Goal: Information Seeking & Learning: Learn about a topic

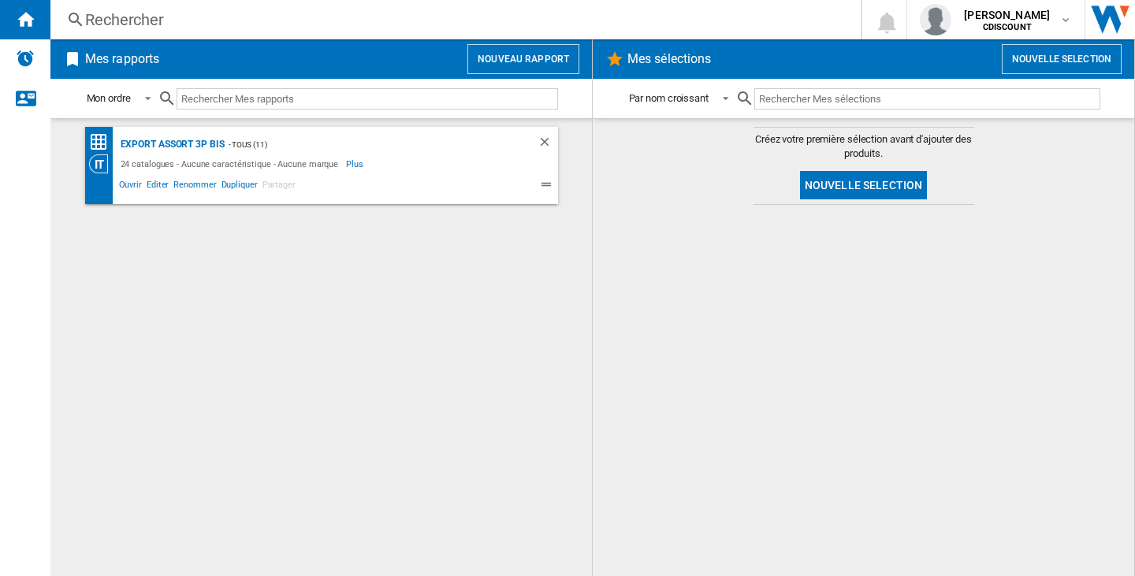
click at [108, 20] on div "Rechercher" at bounding box center [452, 20] width 735 height 22
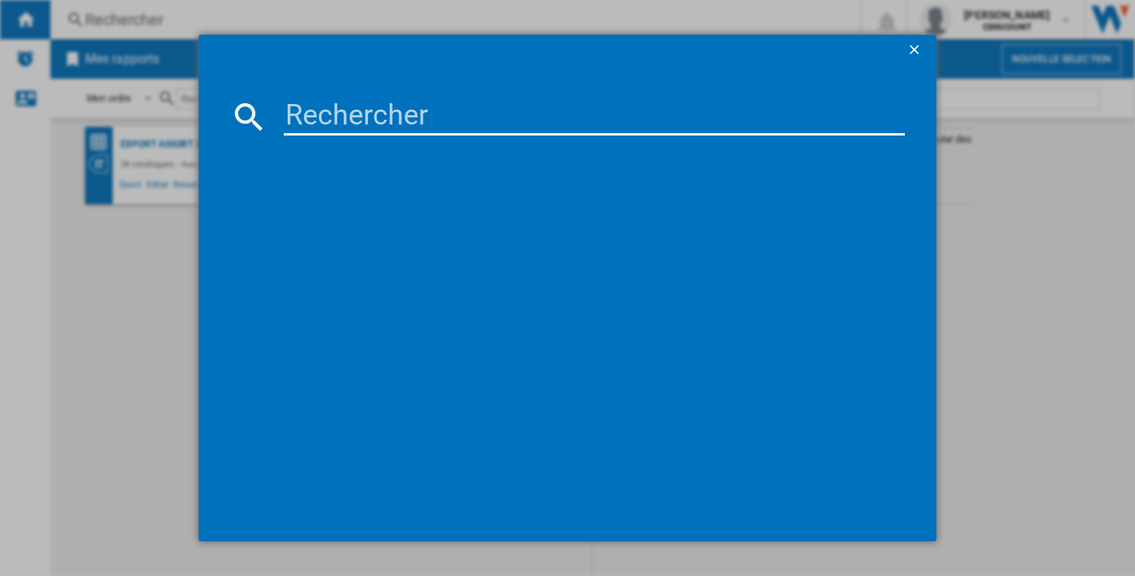
click at [351, 104] on input at bounding box center [594, 117] width 621 height 38
type input "DOMO DO221SV NOIR"
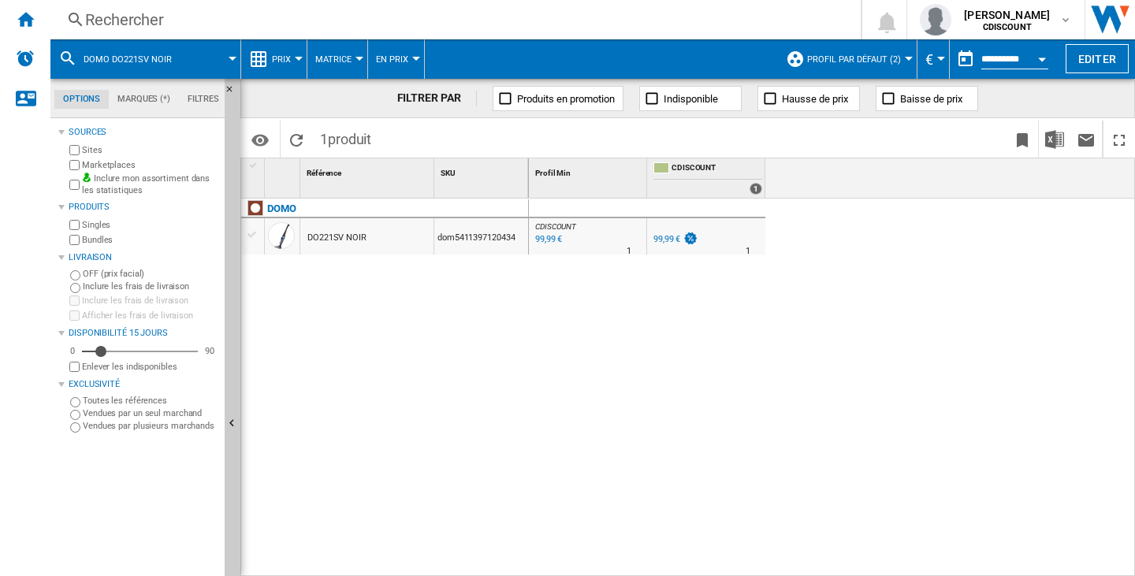
click at [876, 58] on span "Profil par défaut (2)" at bounding box center [854, 59] width 94 height 10
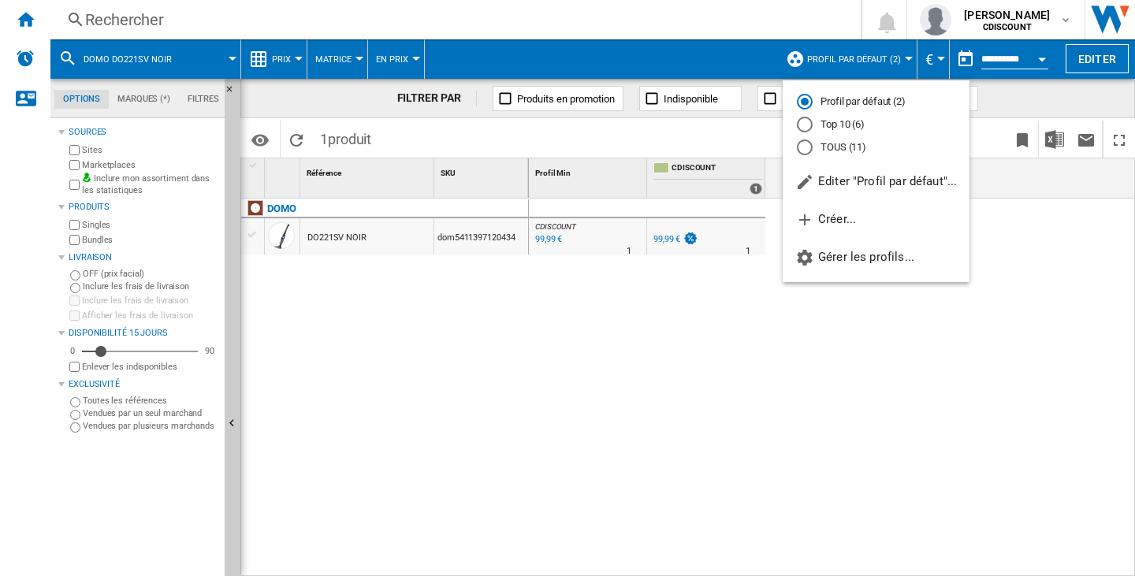
click at [851, 146] on md-radio-button "TOUS (11)" at bounding box center [876, 147] width 158 height 15
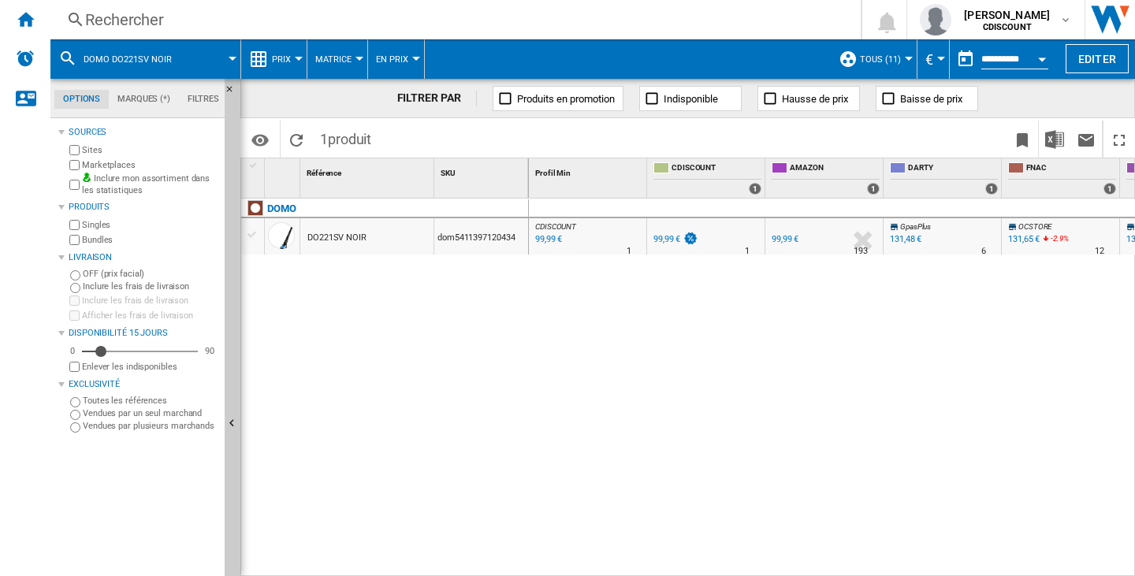
click at [287, 58] on span "Prix" at bounding box center [281, 59] width 19 height 10
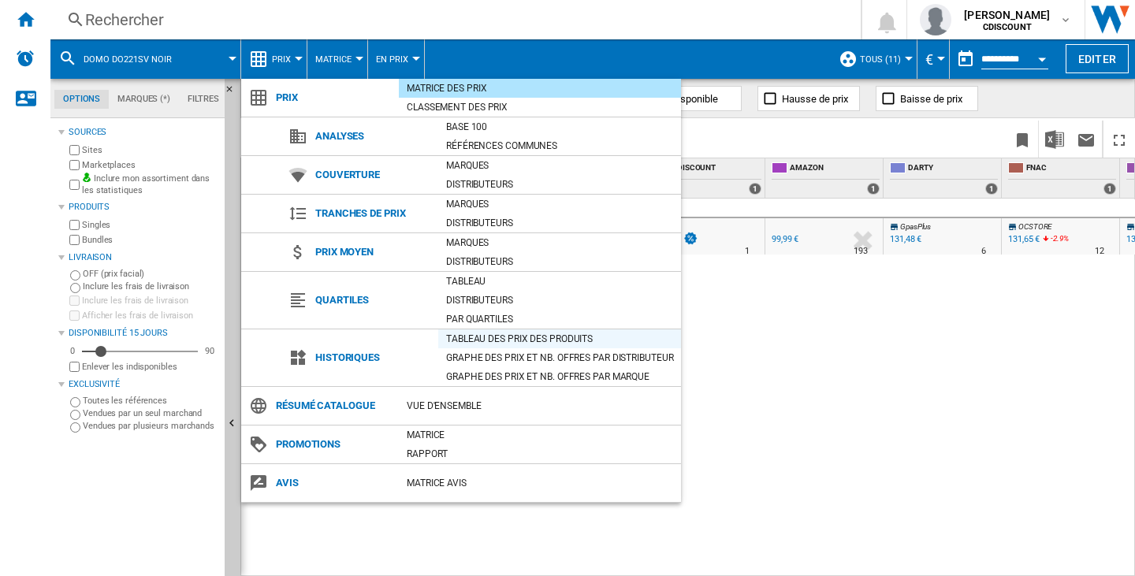
click at [486, 337] on div "Tableau des prix des produits" at bounding box center [559, 339] width 243 height 16
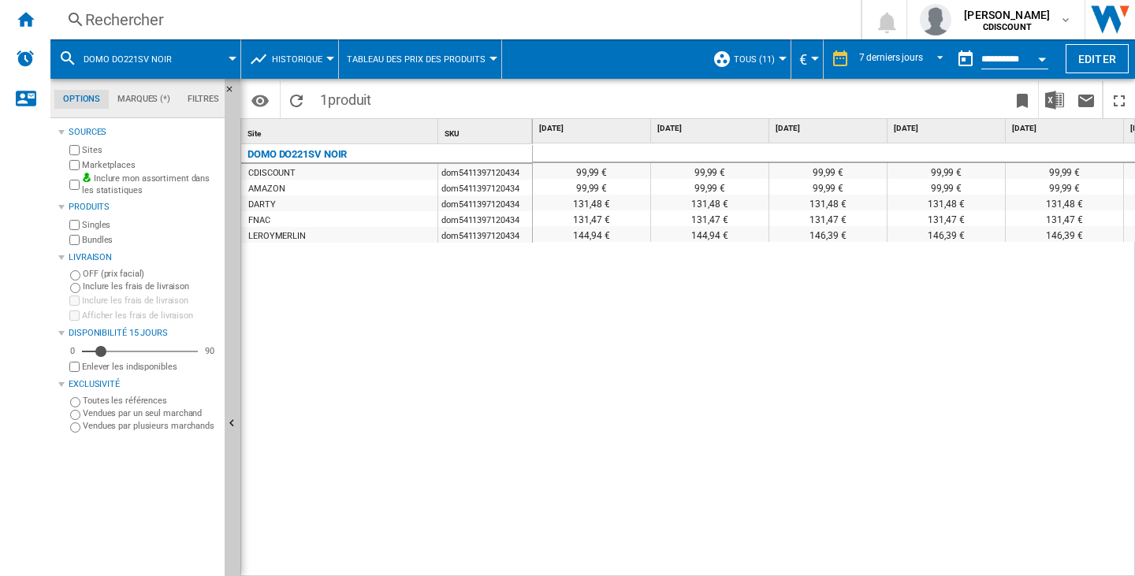
click at [195, 100] on md-tab-item "Filtres" at bounding box center [203, 99] width 49 height 19
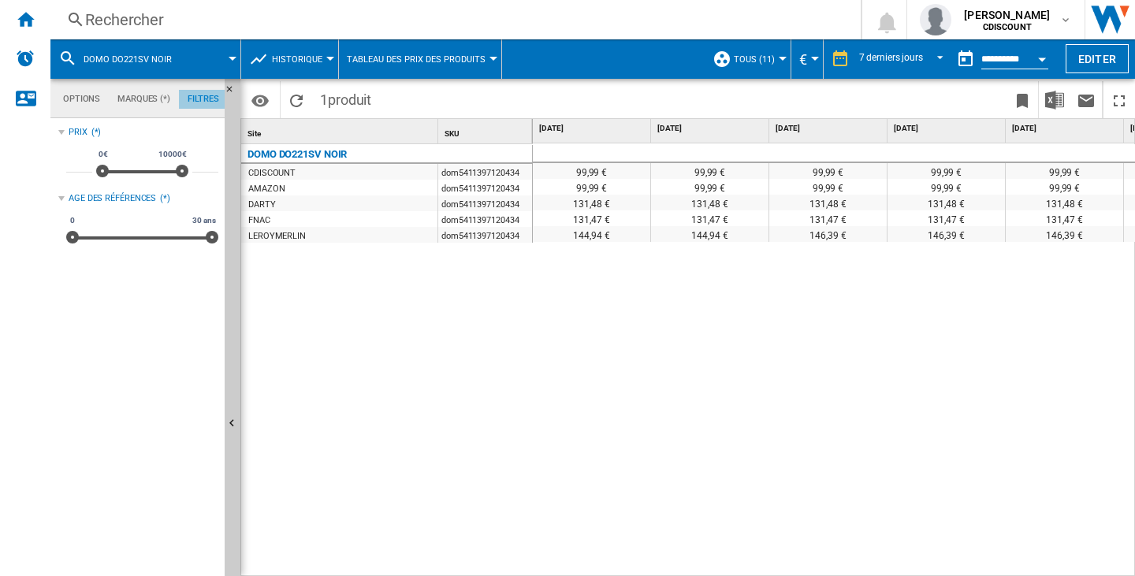
scroll to position [102, 0]
click at [88, 107] on md-tab-item "Options" at bounding box center [81, 99] width 54 height 19
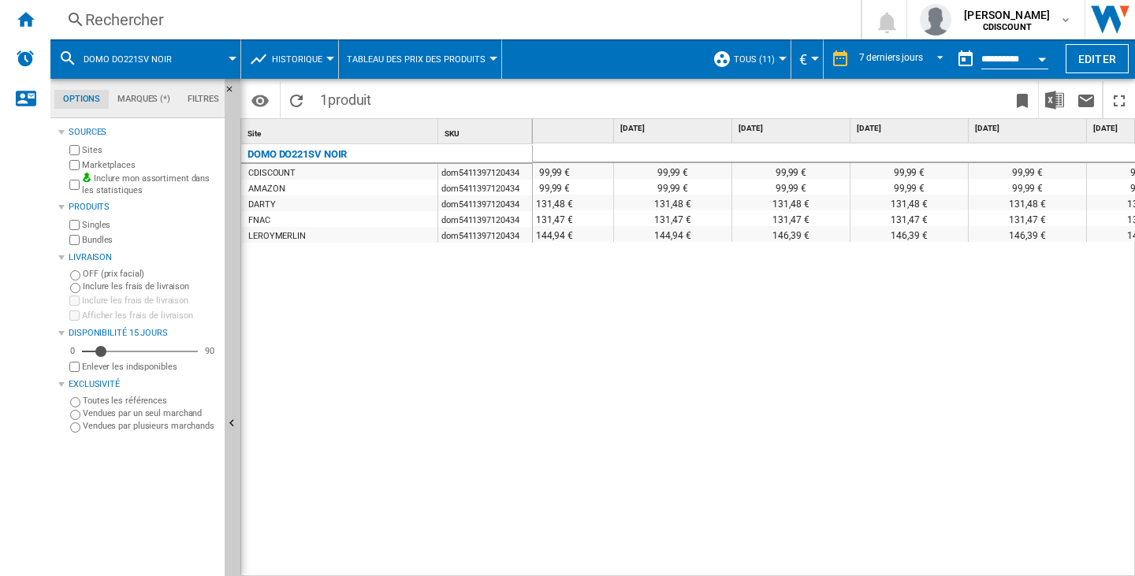
scroll to position [0, 0]
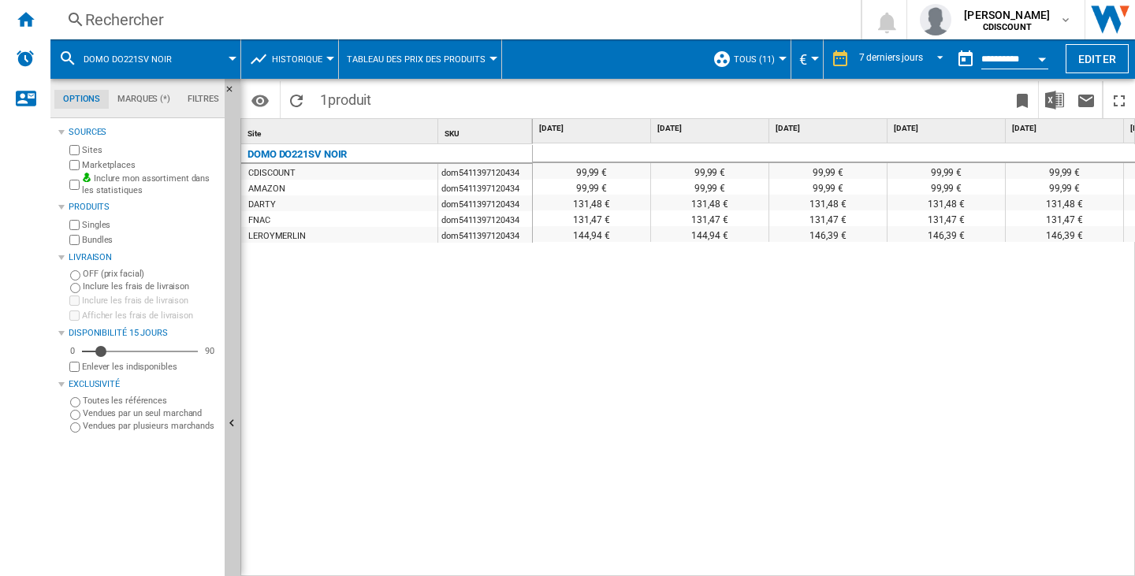
click at [305, 60] on span "Historique" at bounding box center [297, 59] width 50 height 10
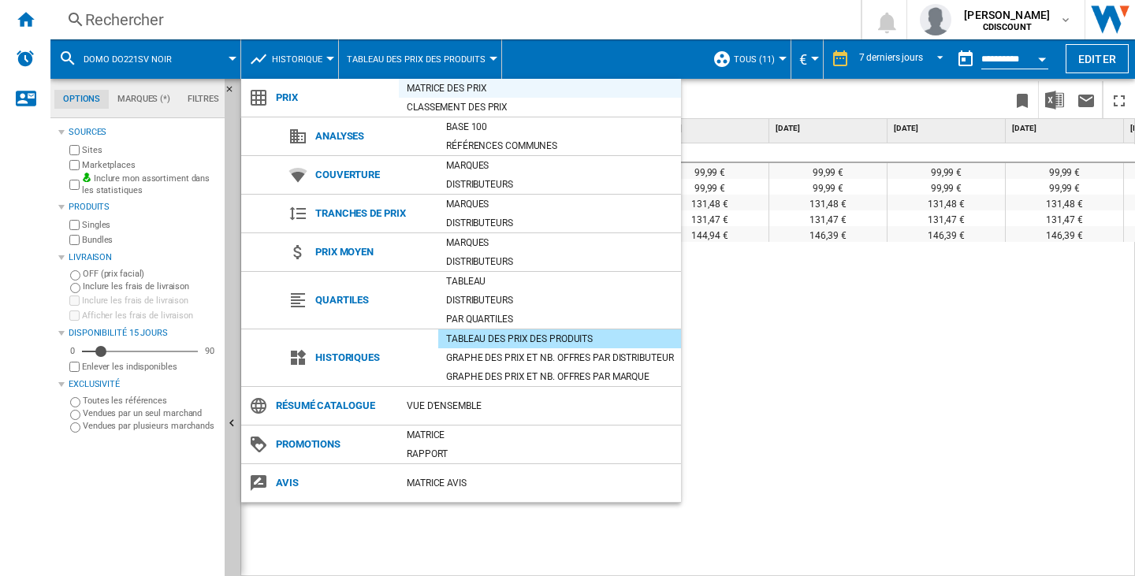
click at [465, 93] on div "Matrice des prix" at bounding box center [540, 88] width 282 height 16
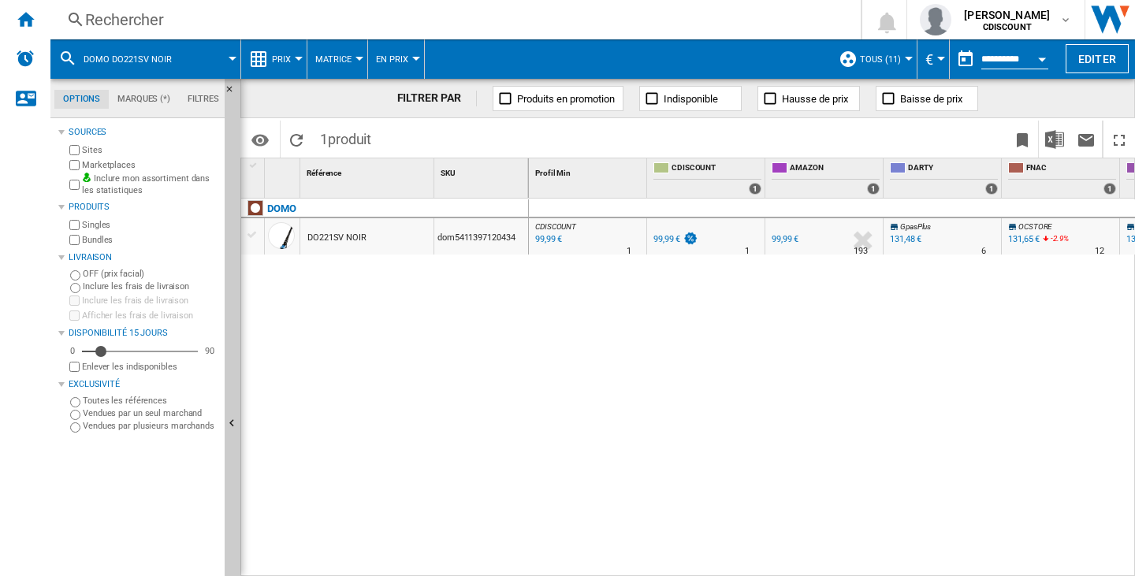
drag, startPoint x: 452, startPoint y: 222, endPoint x: 437, endPoint y: 242, distance: 25.2
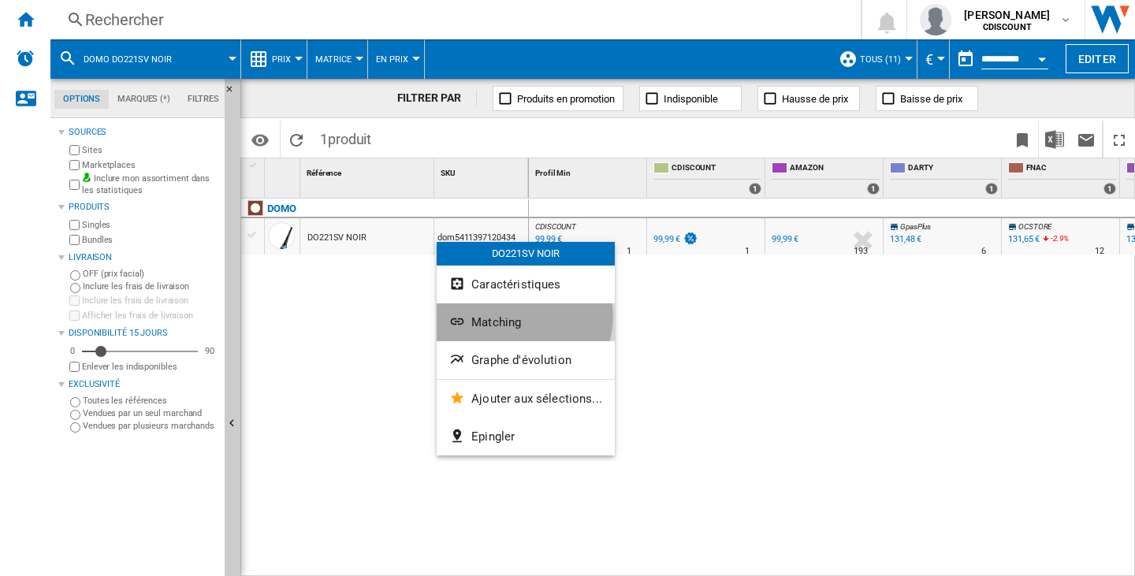
click at [522, 317] on button "Matching" at bounding box center [526, 322] width 178 height 38
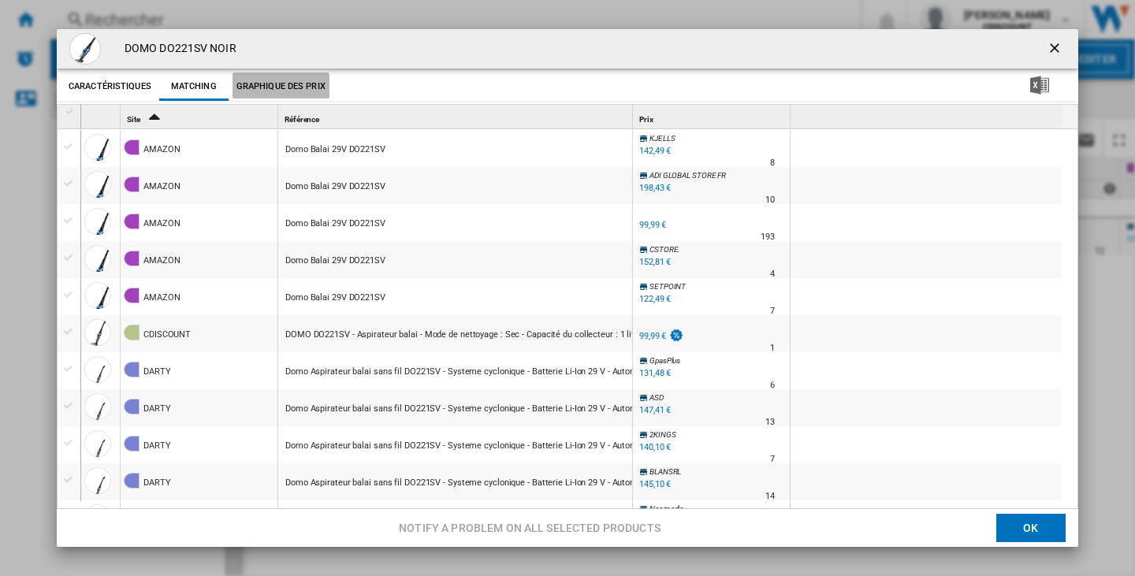
click at [252, 90] on button "Graphique des prix" at bounding box center [281, 87] width 97 height 28
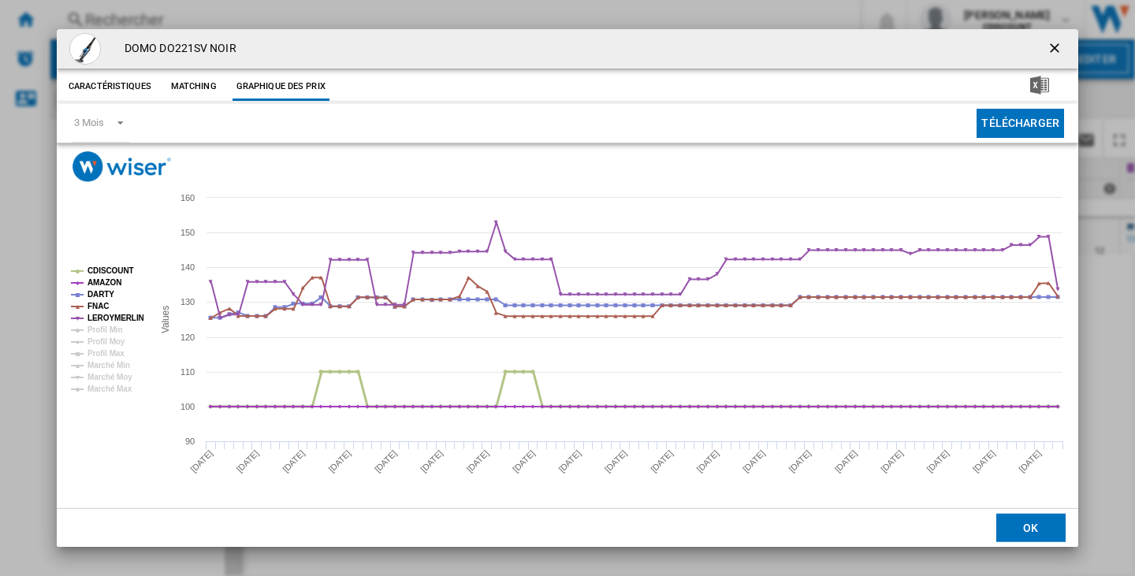
click at [106, 269] on tspan "CDISCOUNT" at bounding box center [110, 270] width 47 height 9
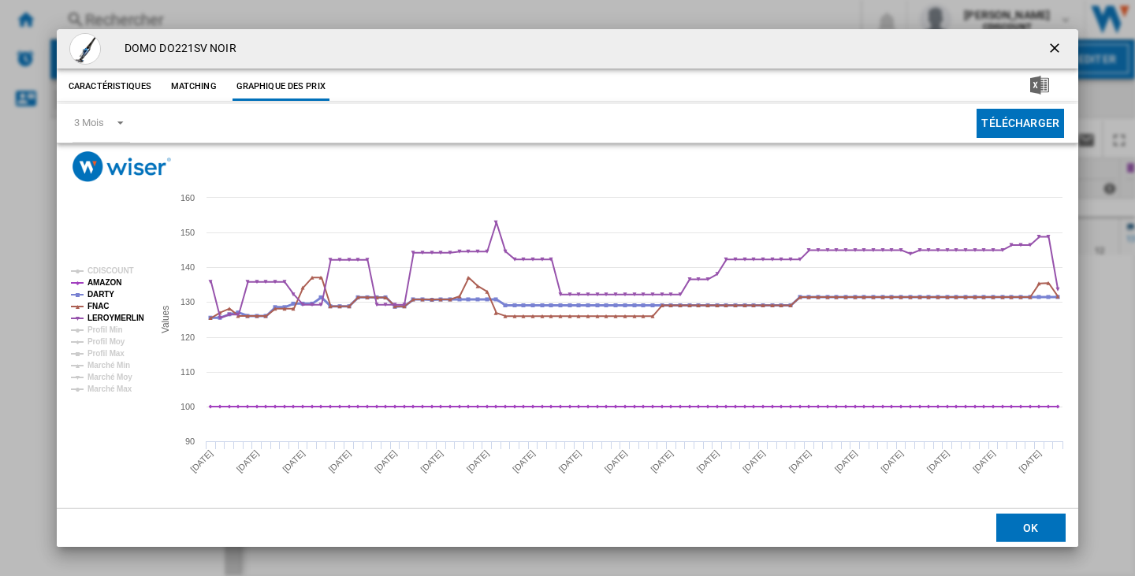
click at [99, 294] on tspan "DARTY" at bounding box center [100, 294] width 27 height 9
click at [98, 304] on tspan "FNAC" at bounding box center [97, 306] width 21 height 9
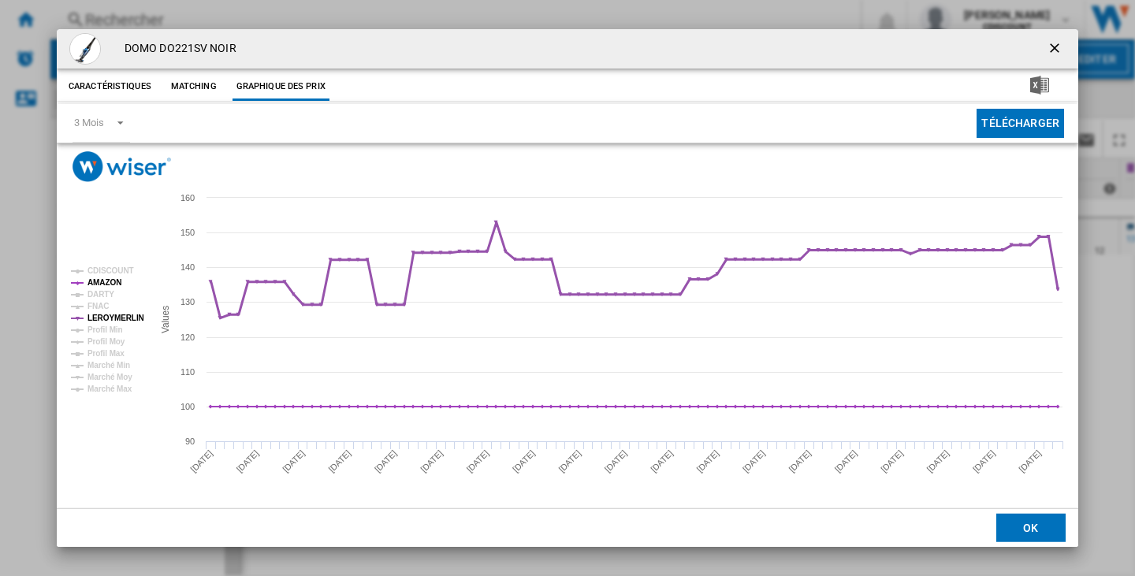
click at [100, 314] on tspan "LEROYMERLIN" at bounding box center [115, 318] width 57 height 9
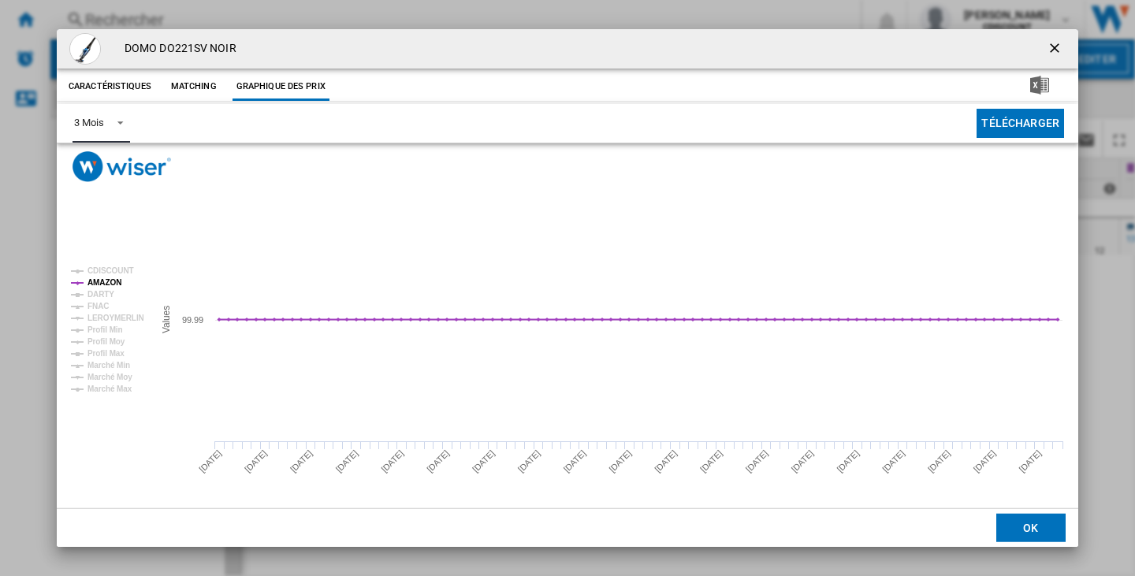
click at [115, 121] on span "Product popup" at bounding box center [115, 121] width 19 height 14
click at [115, 121] on md-option "3 Mois" at bounding box center [114, 124] width 107 height 38
click at [106, 90] on button "Caractéristiques" at bounding box center [110, 87] width 91 height 28
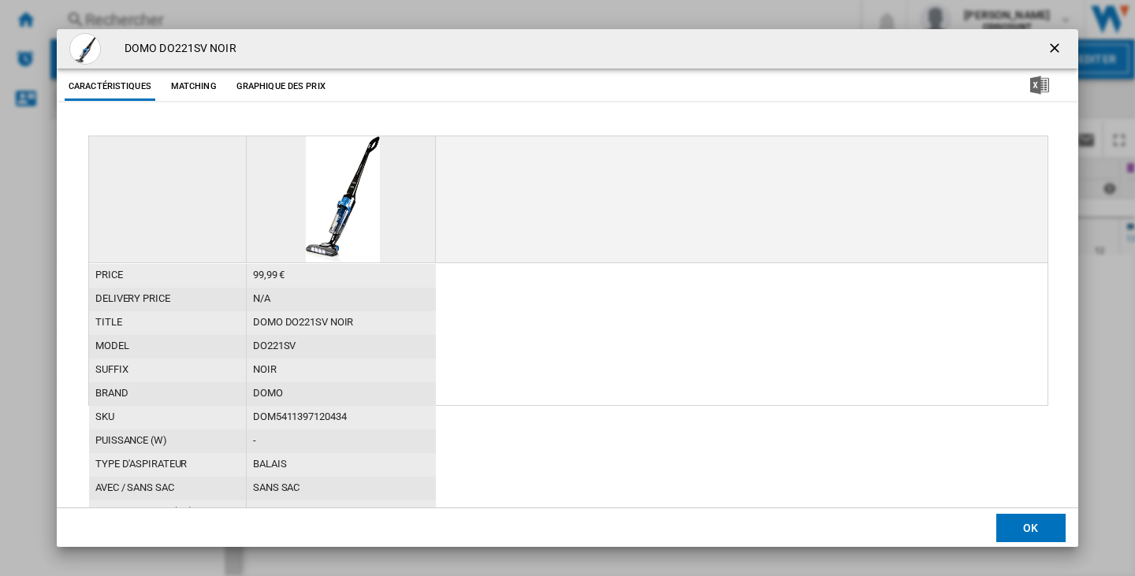
scroll to position [110, 0]
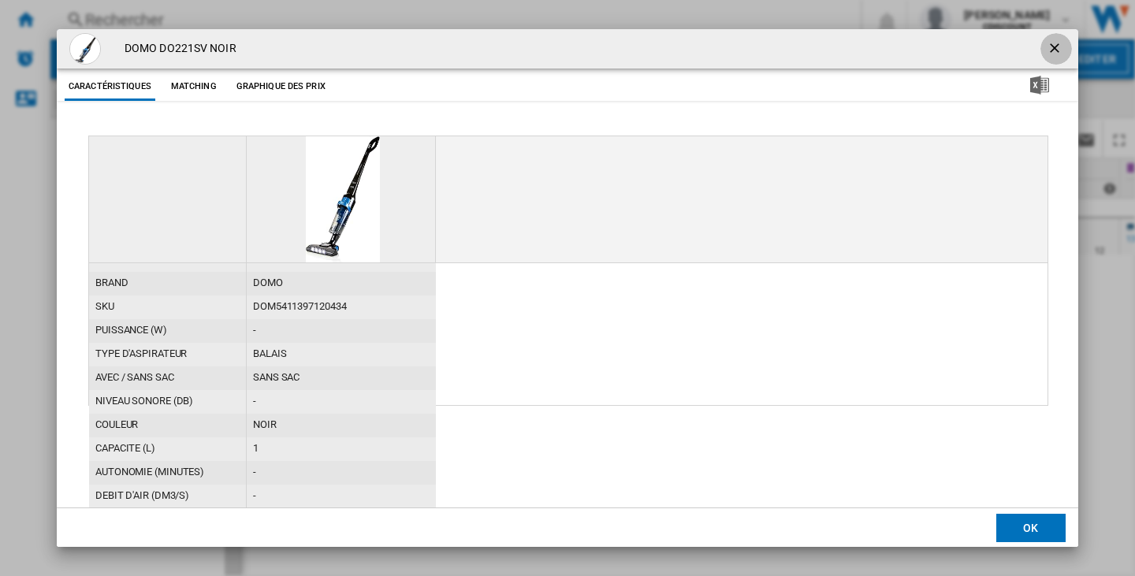
click at [1048, 45] on ng-md-icon "getI18NText('BUTTONS.CLOSE_DIALOG')" at bounding box center [1056, 49] width 19 height 19
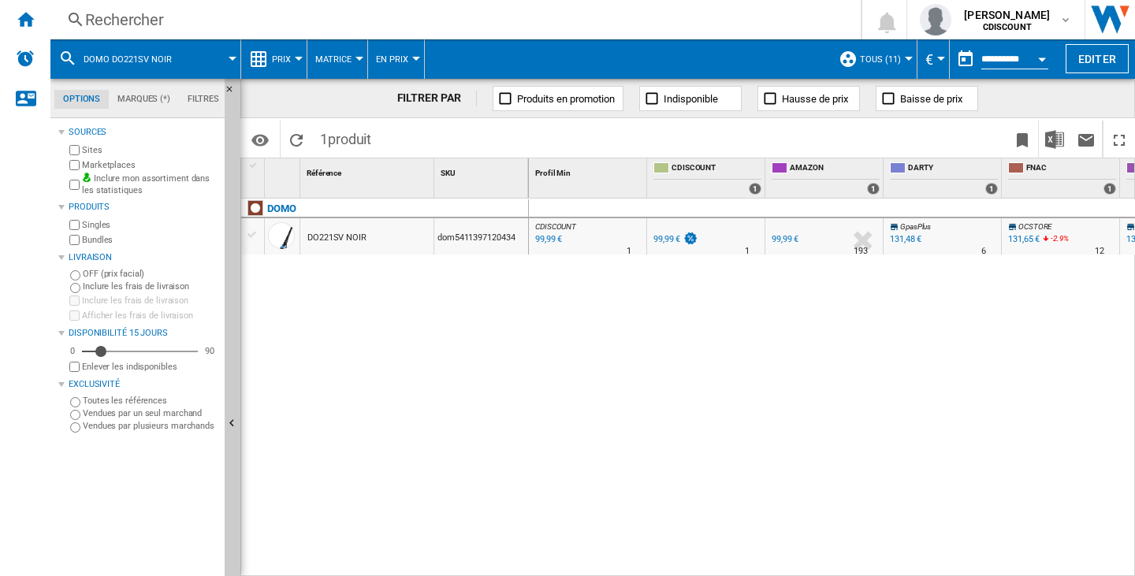
click at [92, 26] on div "Rechercher" at bounding box center [452, 20] width 735 height 22
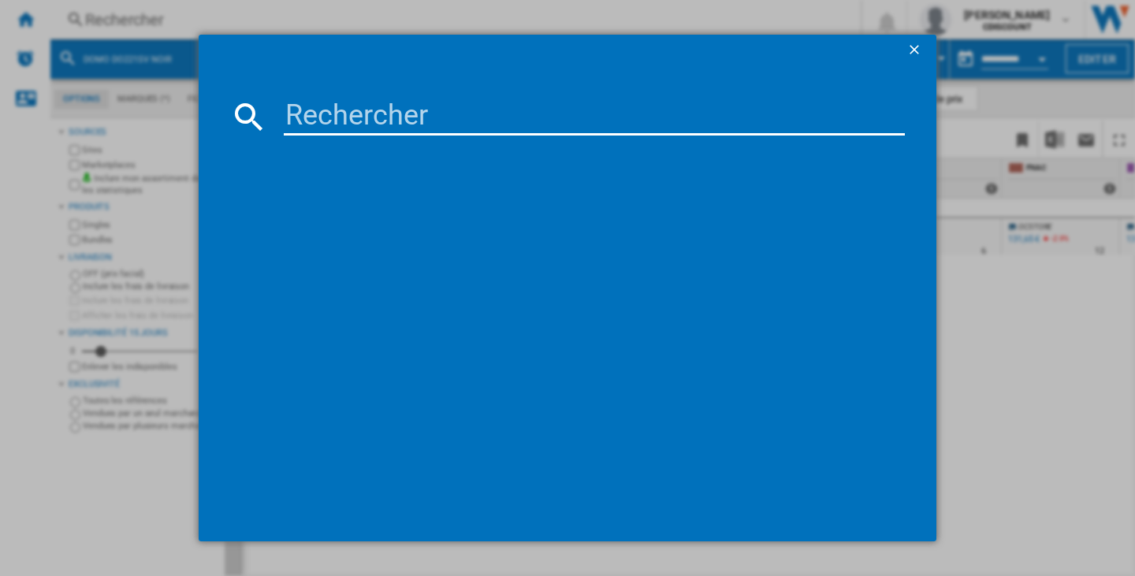
click at [381, 111] on input at bounding box center [594, 117] width 621 height 38
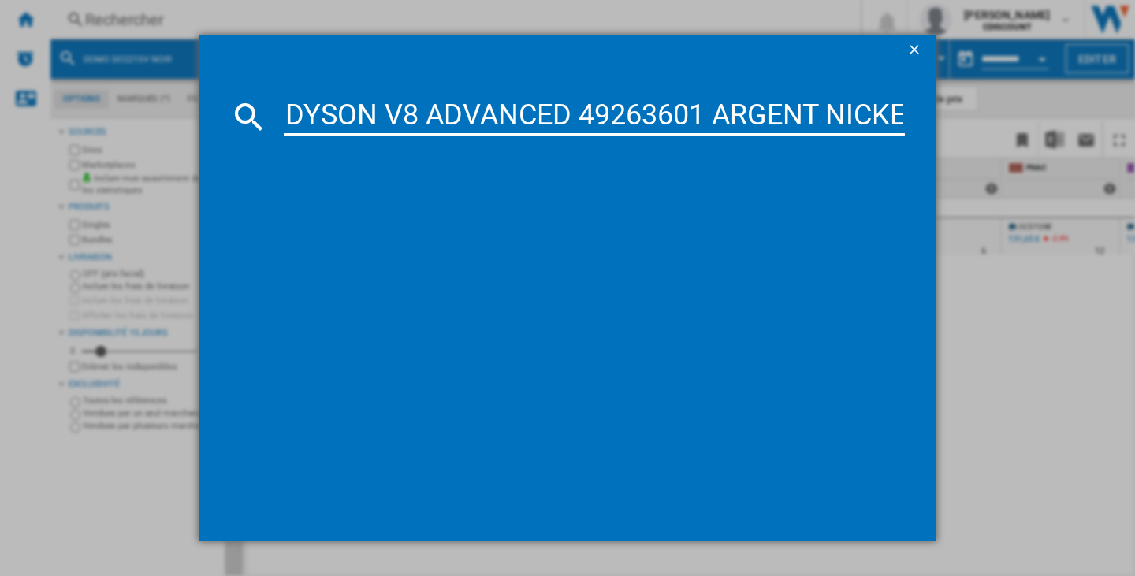
scroll to position [0, 19]
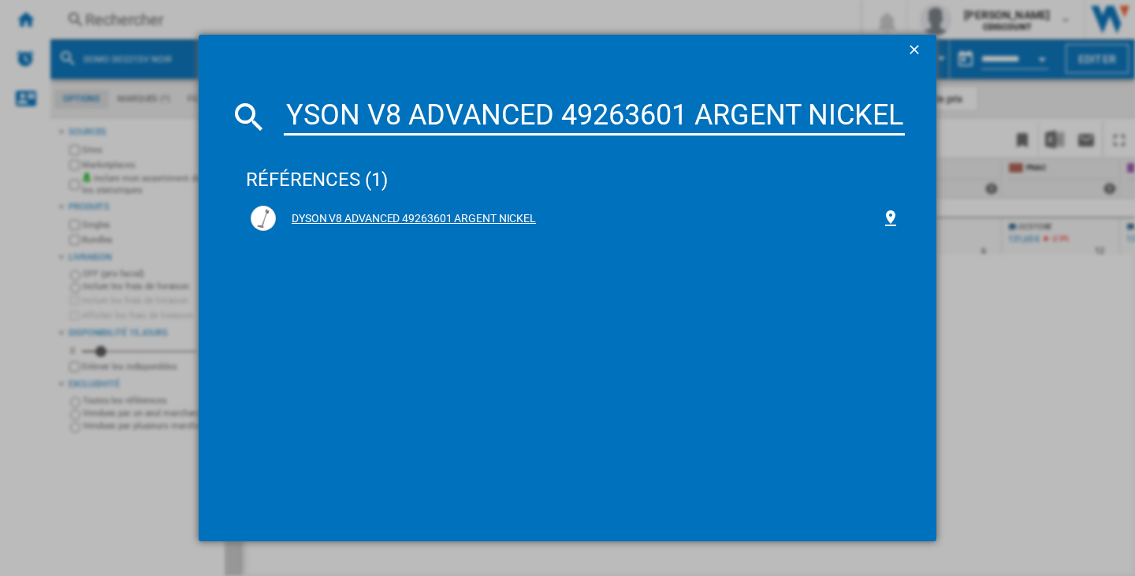
type input "DYSON V8 ADVANCED 49263601 ARGENT NICKEL"
click at [326, 216] on div "DYSON V8 ADVANCED 49263601 ARGENT NICKEL" at bounding box center [578, 219] width 605 height 16
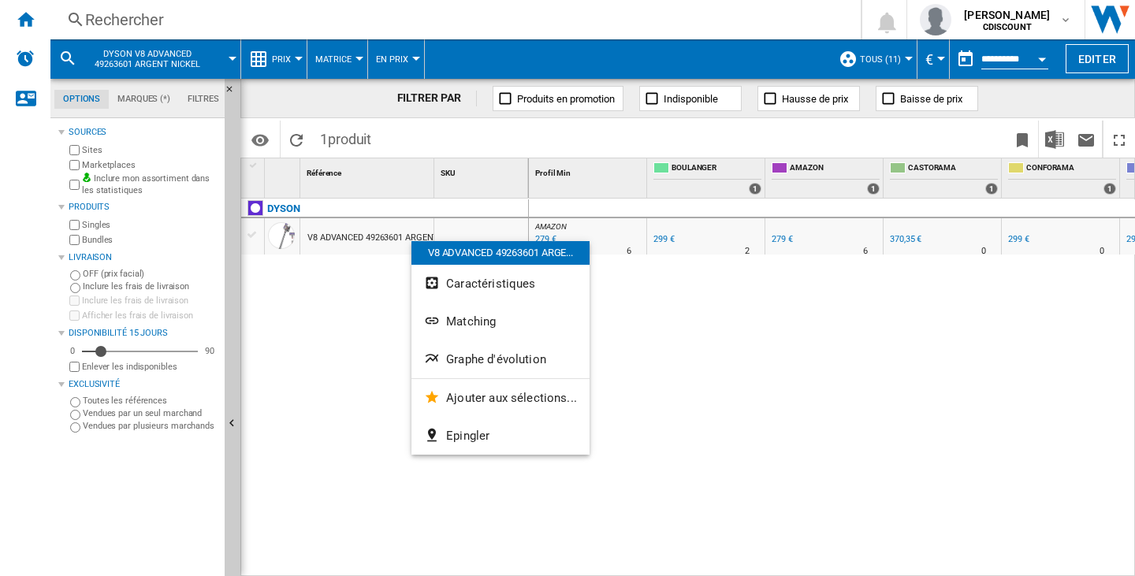
click at [268, 59] on div at bounding box center [567, 288] width 1135 height 576
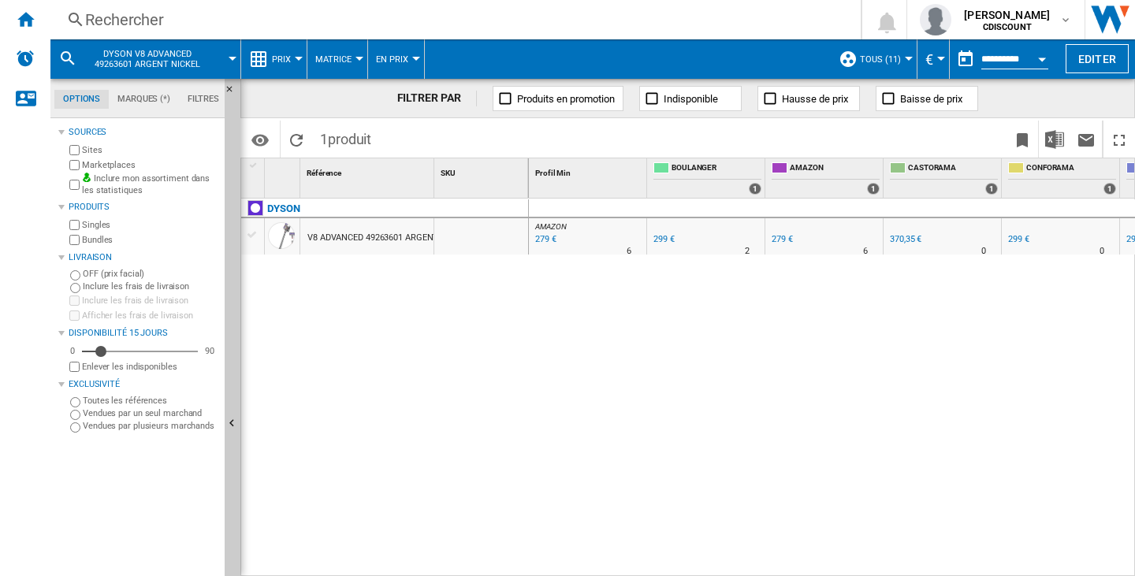
click at [293, 55] on button "Prix" at bounding box center [285, 58] width 27 height 39
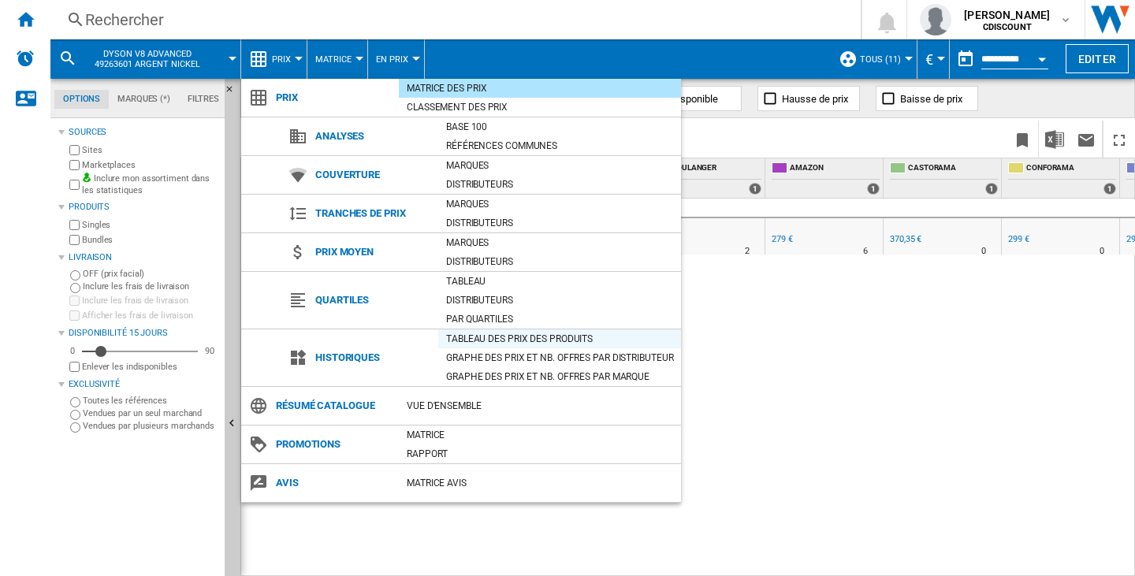
click at [498, 342] on div "Tableau des prix des produits" at bounding box center [559, 339] width 243 height 16
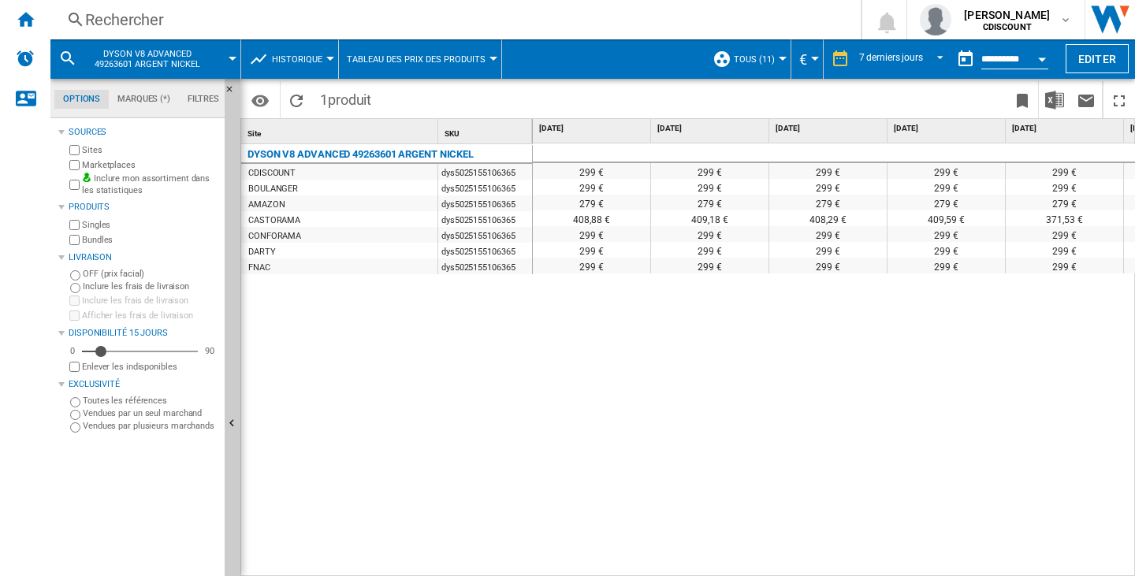
click at [335, 204] on div "AMAZON" at bounding box center [339, 203] width 196 height 16
drag, startPoint x: 819, startPoint y: 567, endPoint x: 997, endPoint y: 572, distance: 178.2
click at [997, 572] on div "299 € 299 € 299 € 299 € 299 € 299 € 299 € 299 € 299 € 299 € 299 € 299 € 299 € 2…" at bounding box center [834, 359] width 603 height 433
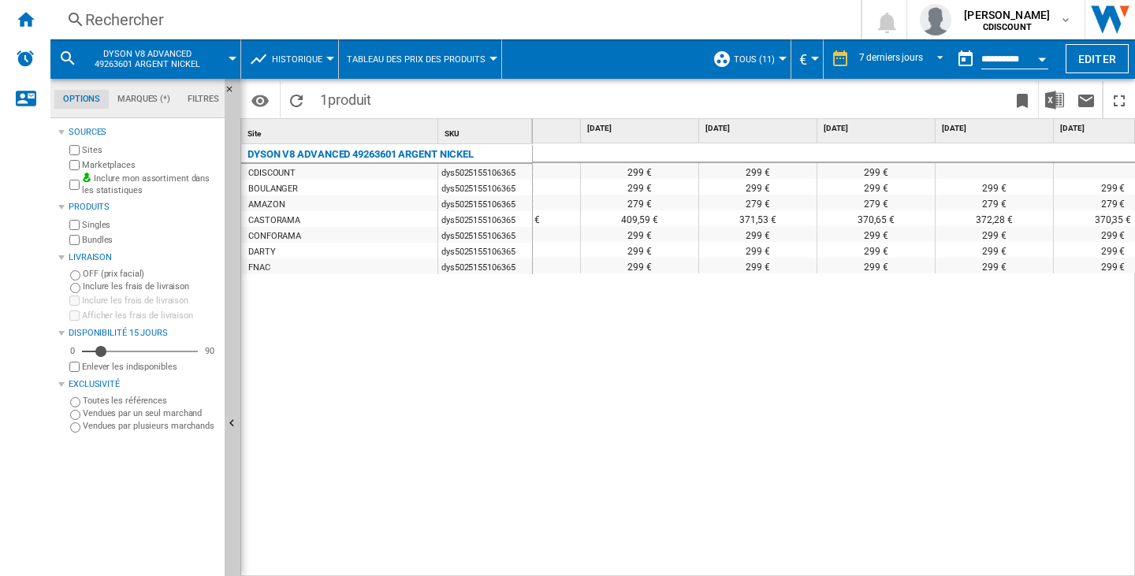
scroll to position [0, 343]
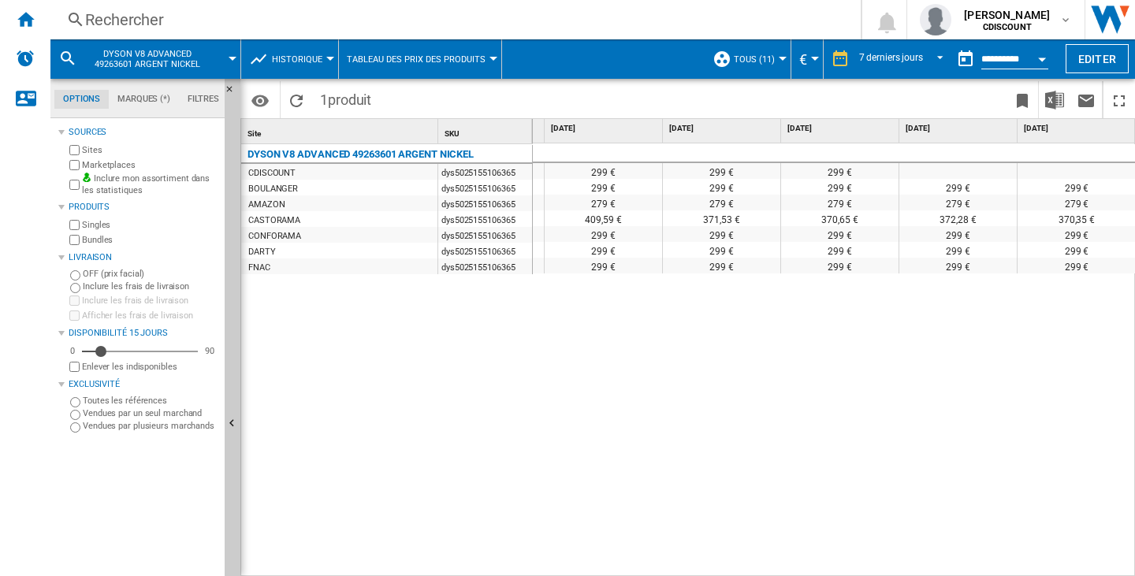
click at [102, 17] on div "Rechercher" at bounding box center [452, 20] width 735 height 22
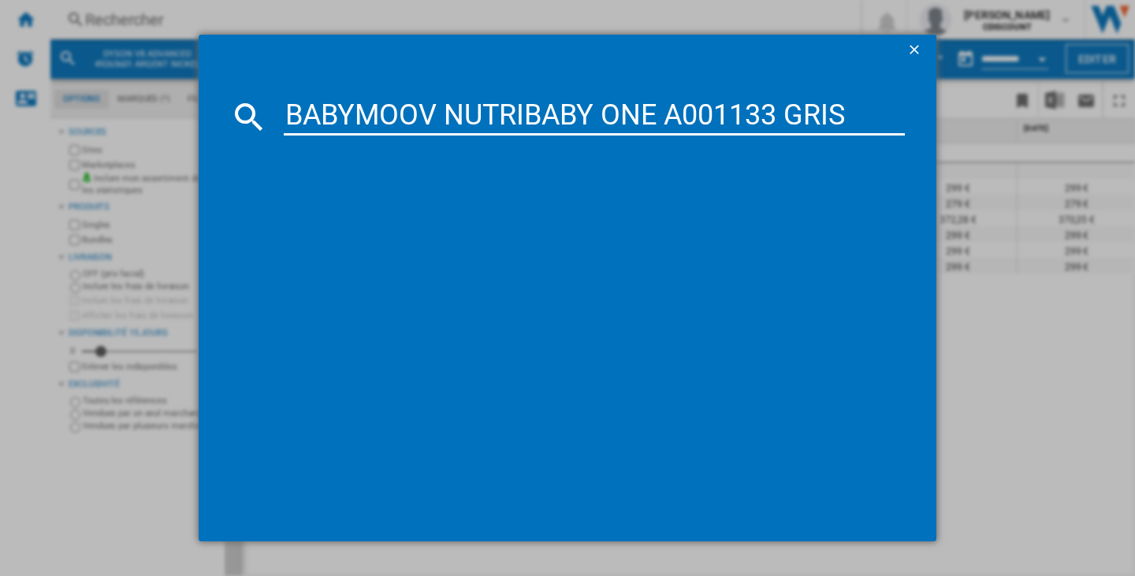
type input "BABYMOOV NUTRIBABY ONE A001133 GRIS"
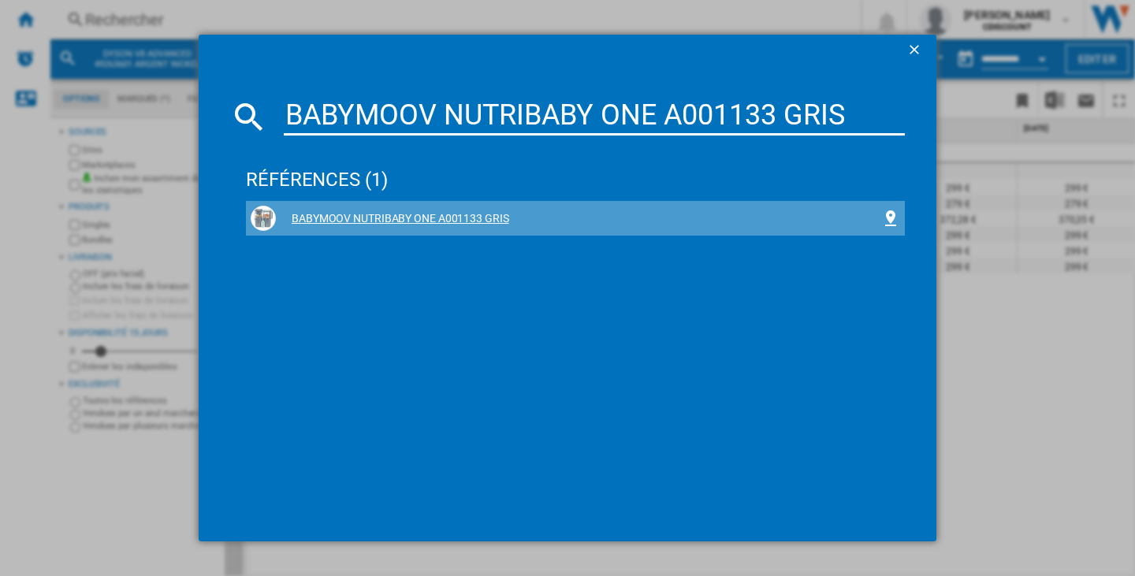
click at [322, 218] on div "BABYMOOV NUTRIBABY ONE A001133 GRIS" at bounding box center [578, 219] width 605 height 16
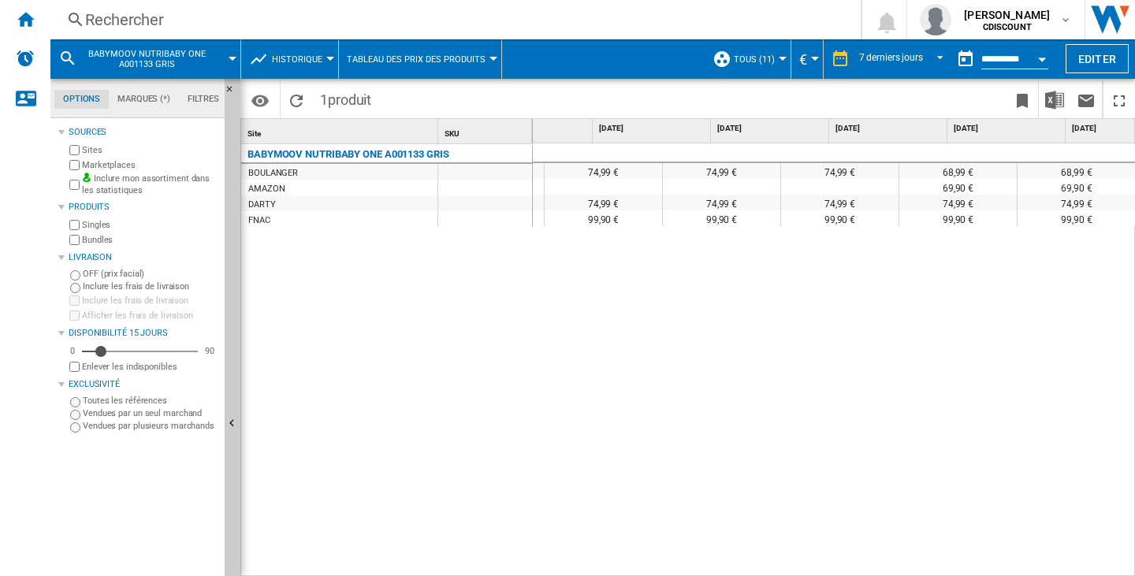
scroll to position [0, 343]
